Goal: Navigation & Orientation: Find specific page/section

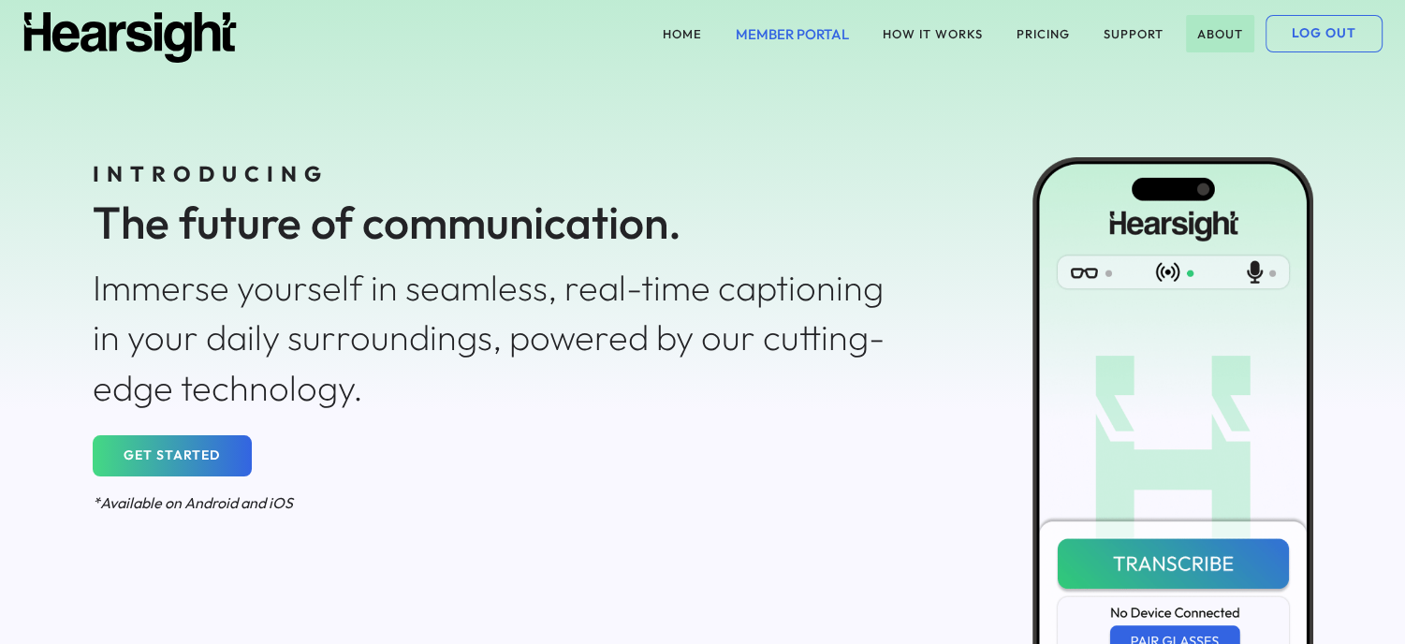
click at [1221, 28] on button "ABOUT" at bounding box center [1220, 33] width 68 height 37
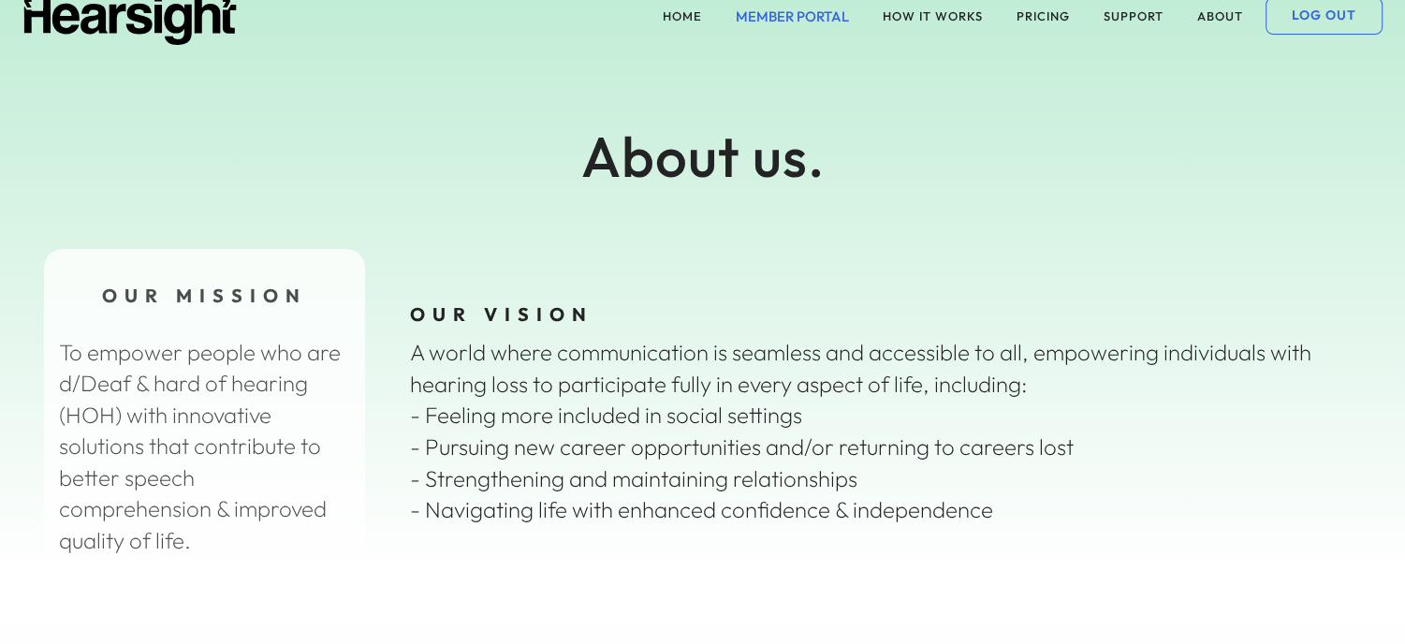
scroll to position [6, 0]
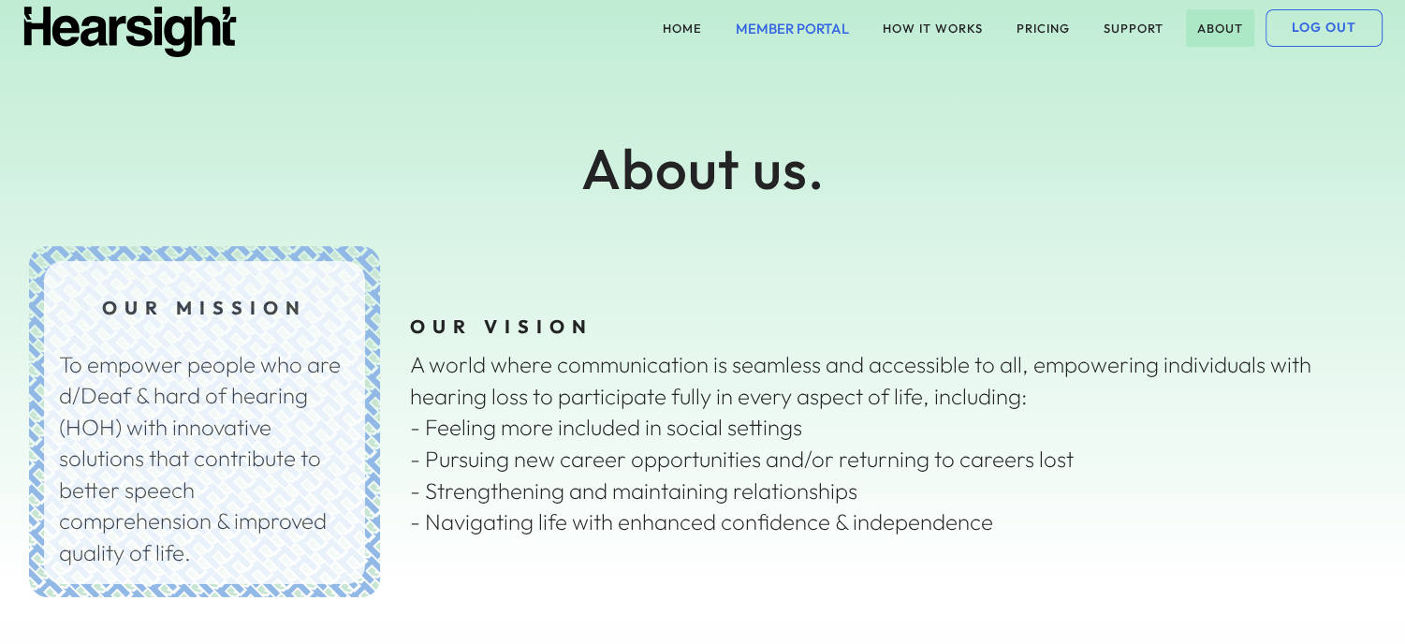
click at [1197, 29] on button "ABOUT" at bounding box center [1220, 27] width 68 height 37
click at [681, 26] on button "HOME" at bounding box center [682, 27] width 62 height 37
